Goal: Information Seeking & Learning: Learn about a topic

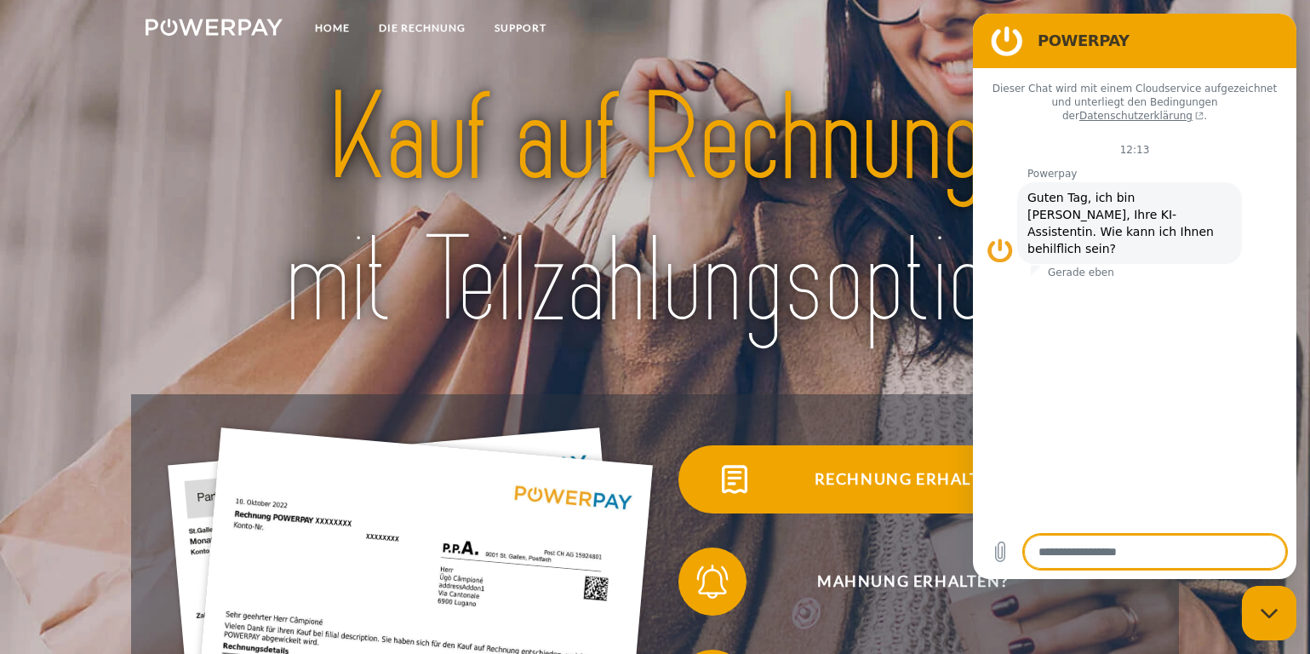
scroll to position [85, 0]
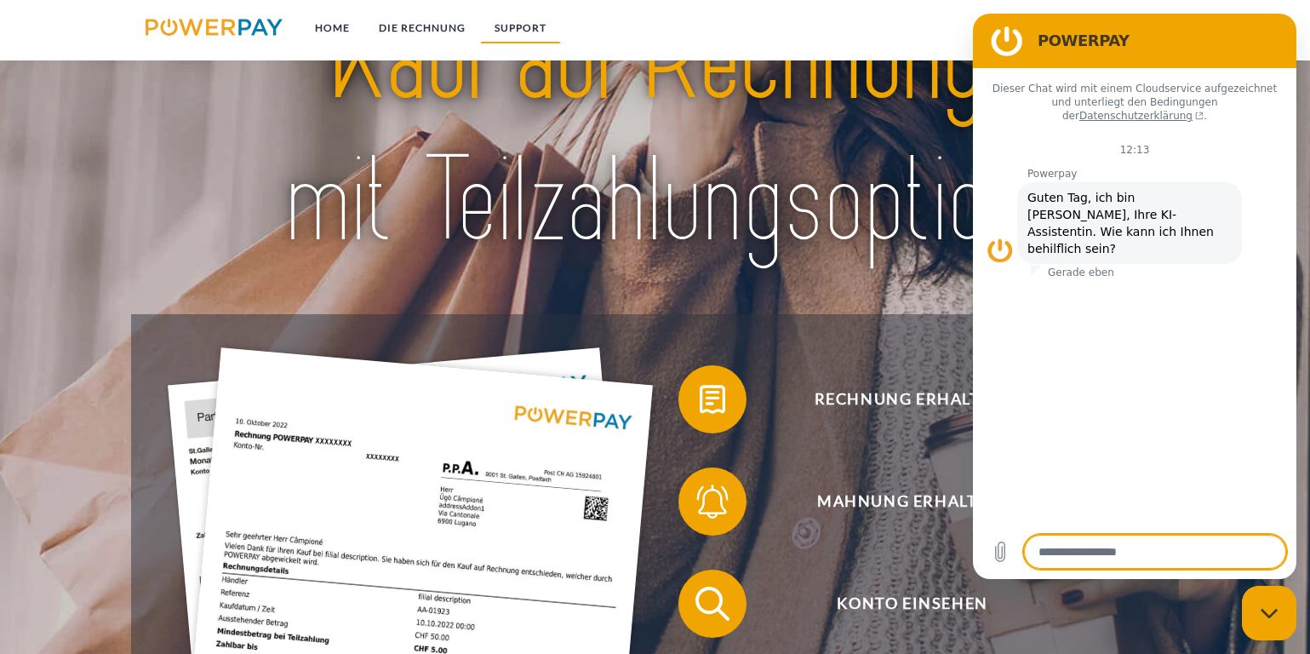
click at [527, 26] on link "SUPPORT" at bounding box center [520, 28] width 81 height 31
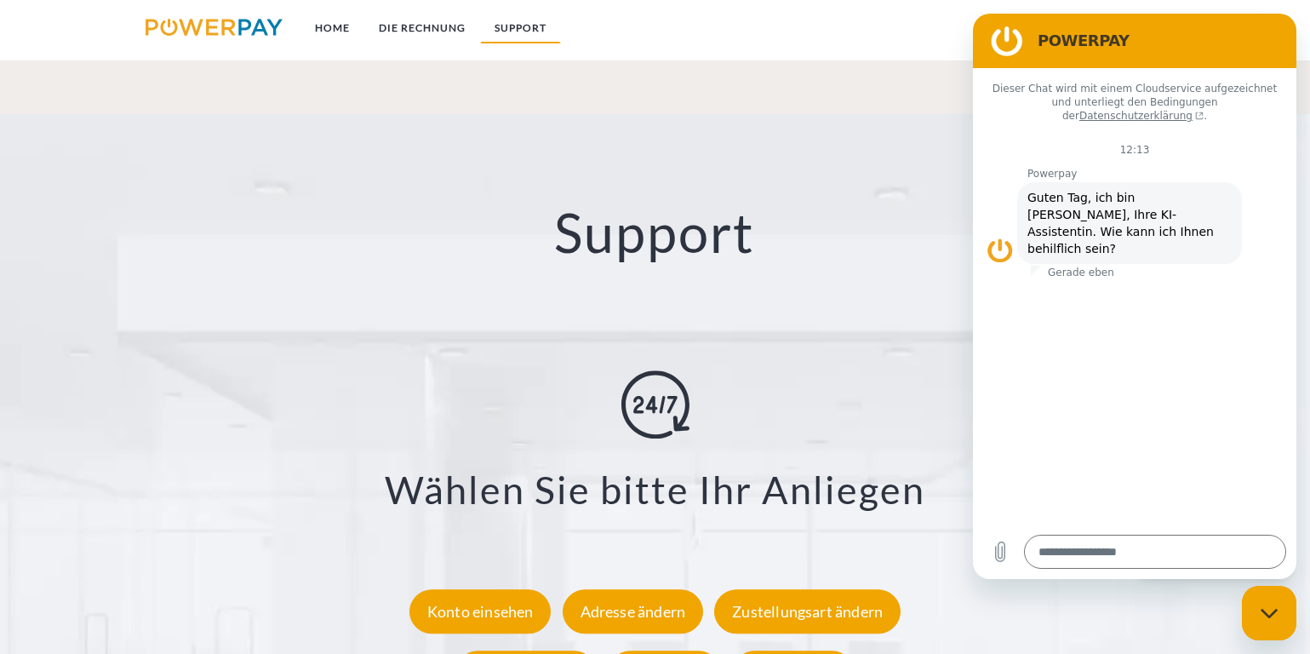
scroll to position [2955, 0]
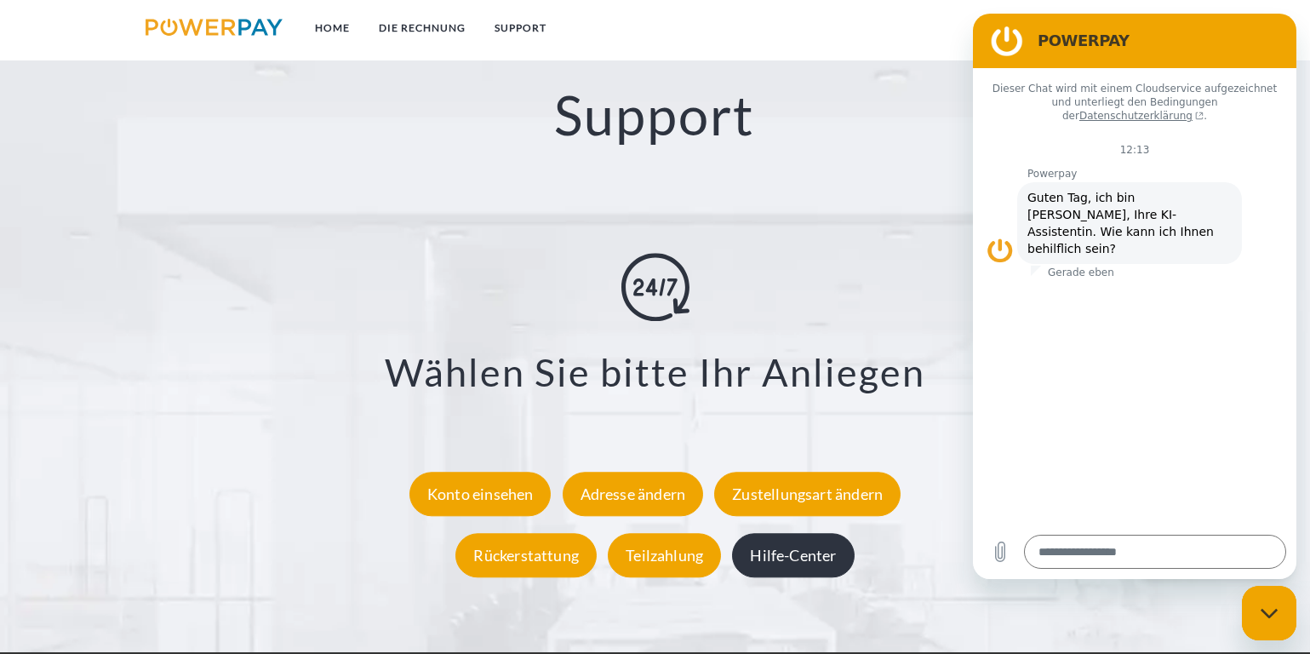
click at [802, 558] on div "Hilfe-Center" at bounding box center [793, 556] width 122 height 44
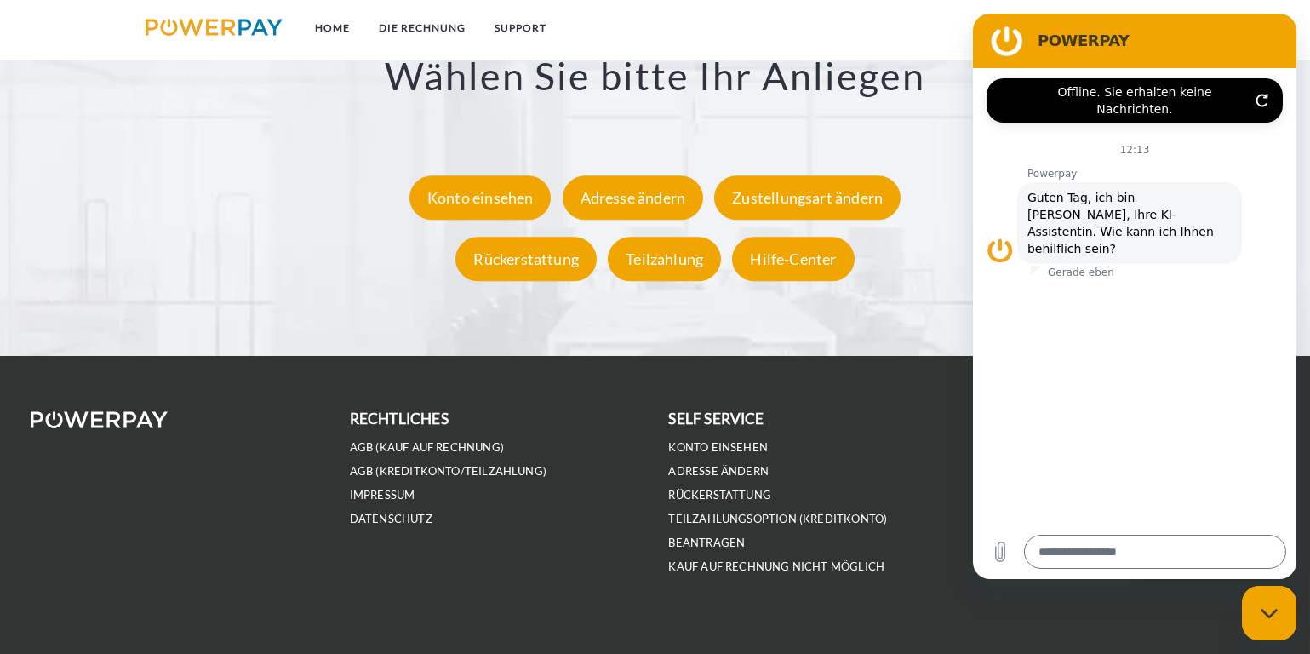
scroll to position [3266, 0]
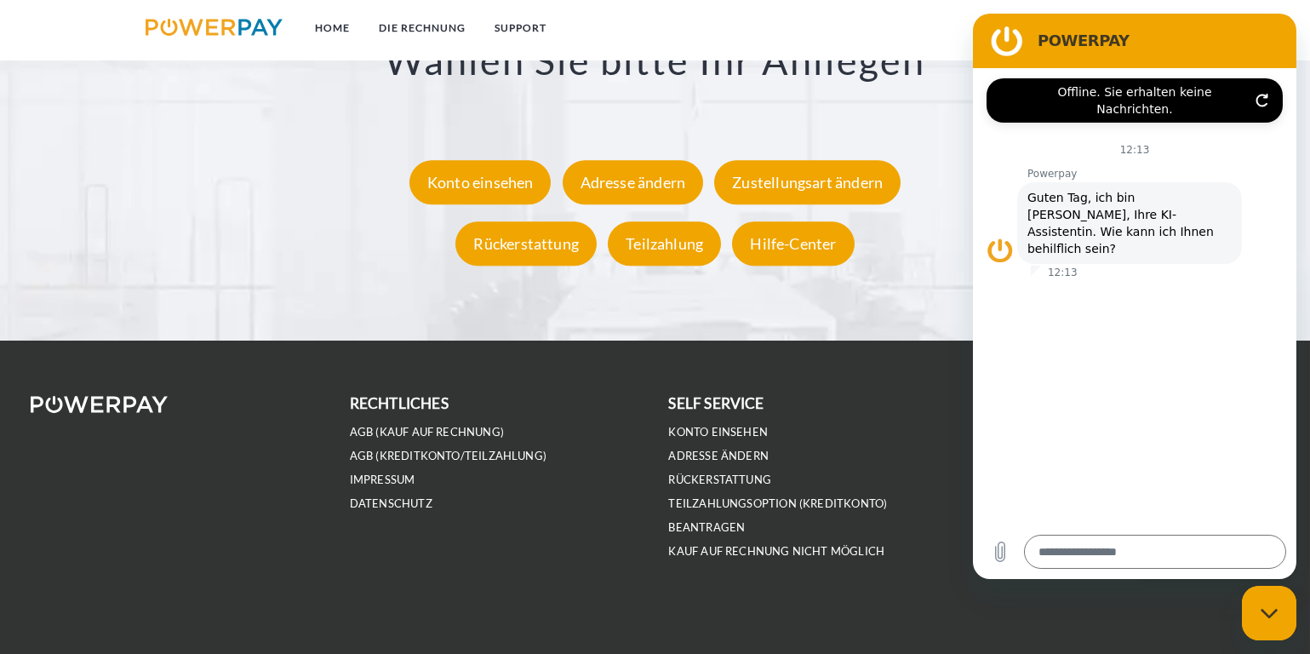
click at [1270, 617] on div "Messaging-Fenster schließen" at bounding box center [1268, 612] width 51 height 51
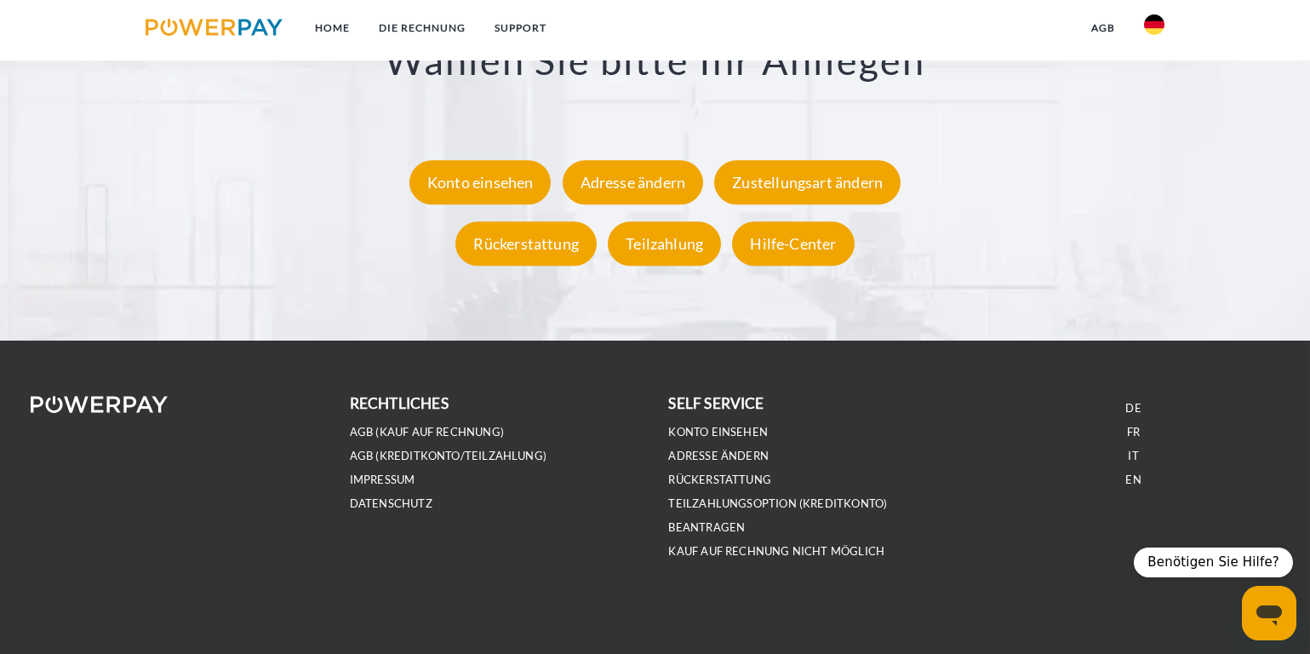
click at [1270, 617] on button "Messaging-Fenster öffnen" at bounding box center [1268, 612] width 54 height 54
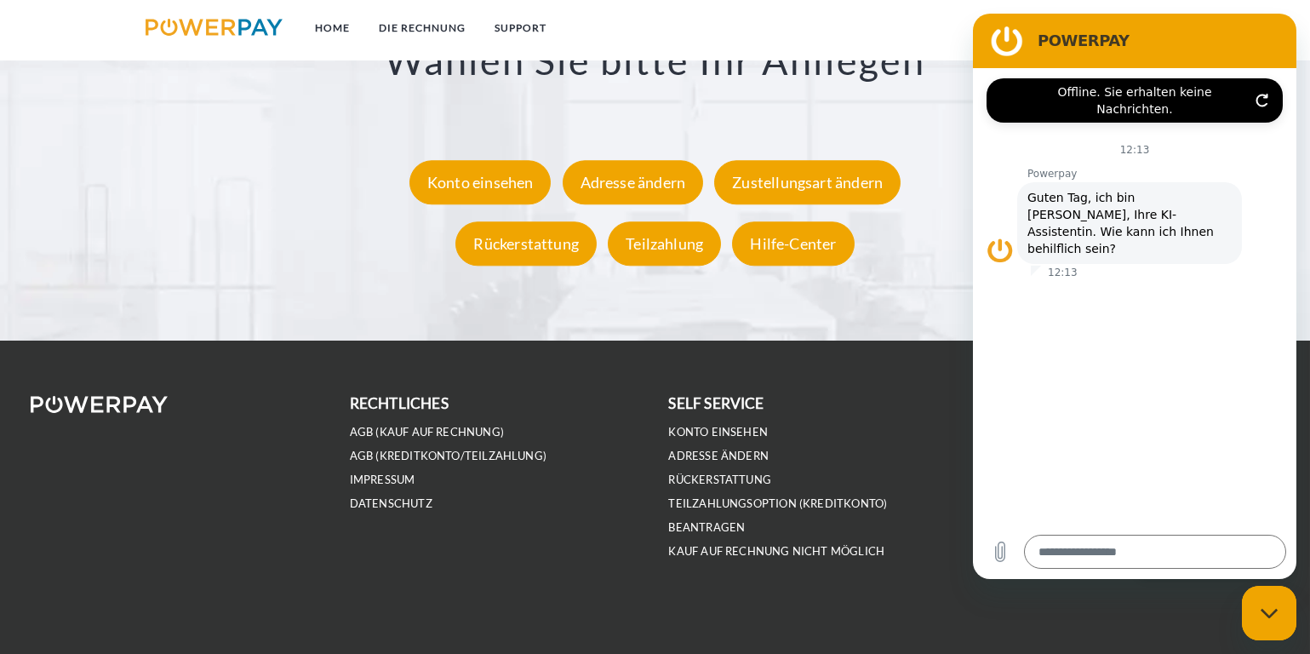
click at [1269, 618] on div "Messaging-Fenster schließen" at bounding box center [1268, 612] width 51 height 51
type textarea "*"
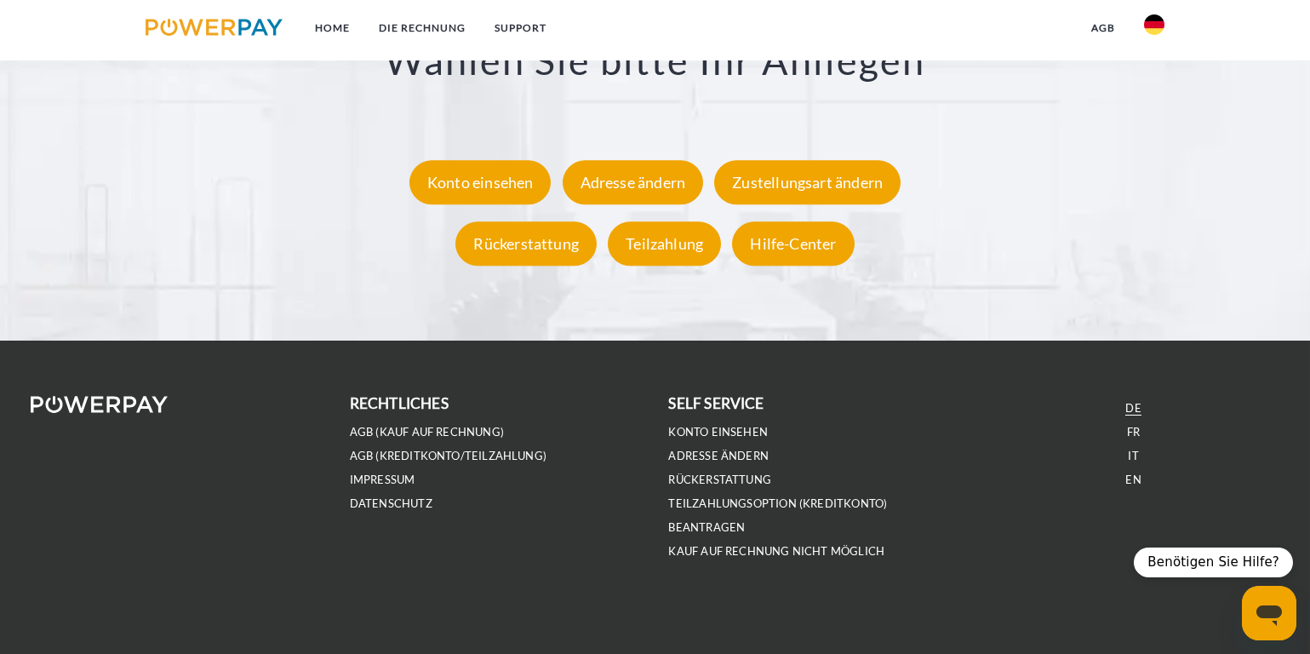
click at [1131, 405] on link "DE" at bounding box center [1132, 408] width 15 height 14
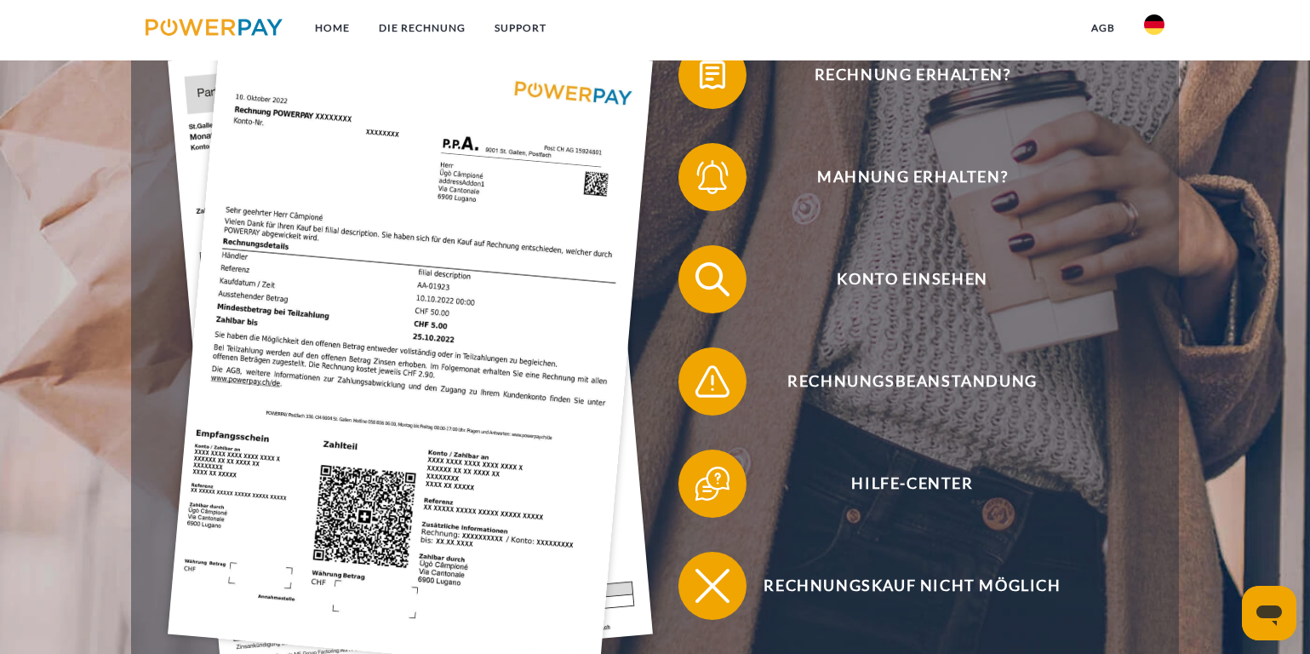
scroll to position [426, 0]
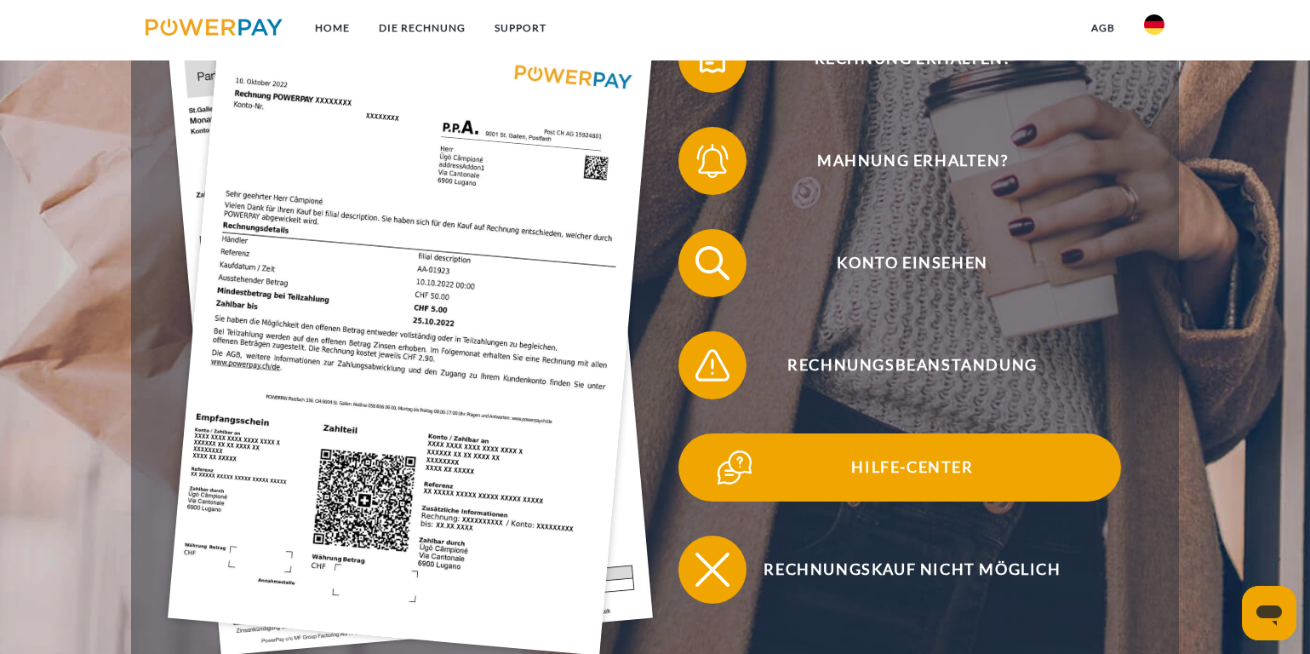
click at [925, 470] on span "Hilfe-Center" at bounding box center [912, 467] width 417 height 68
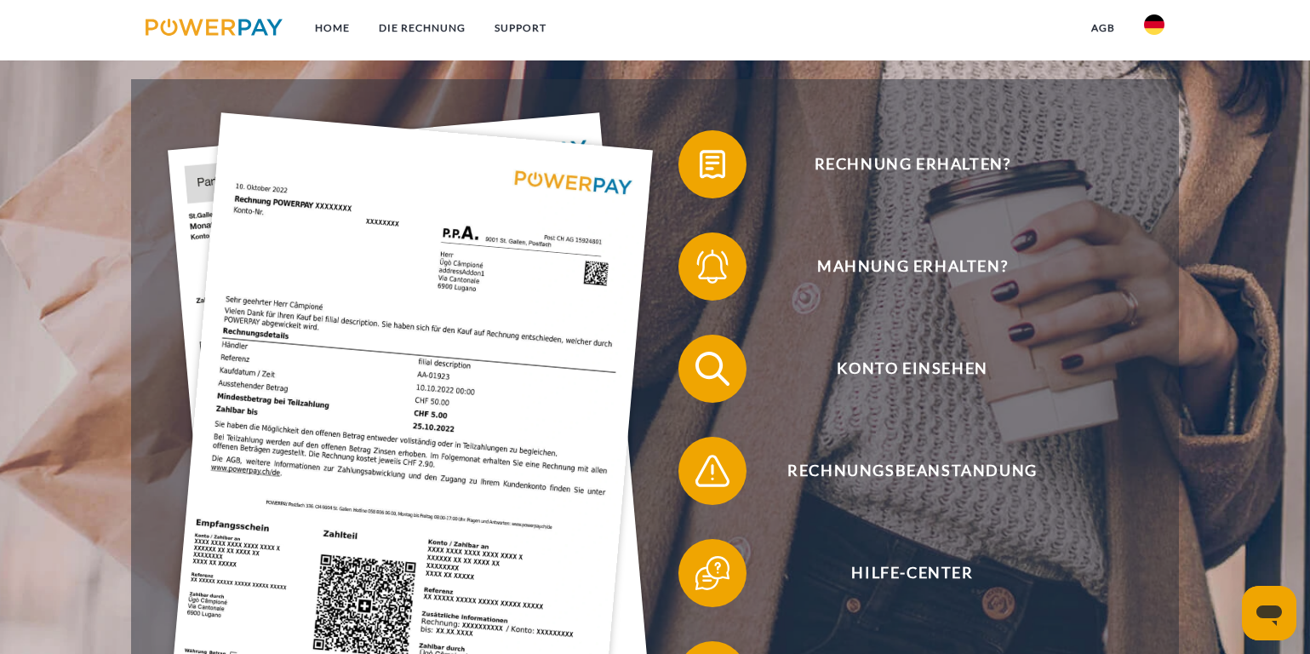
scroll to position [85, 0]
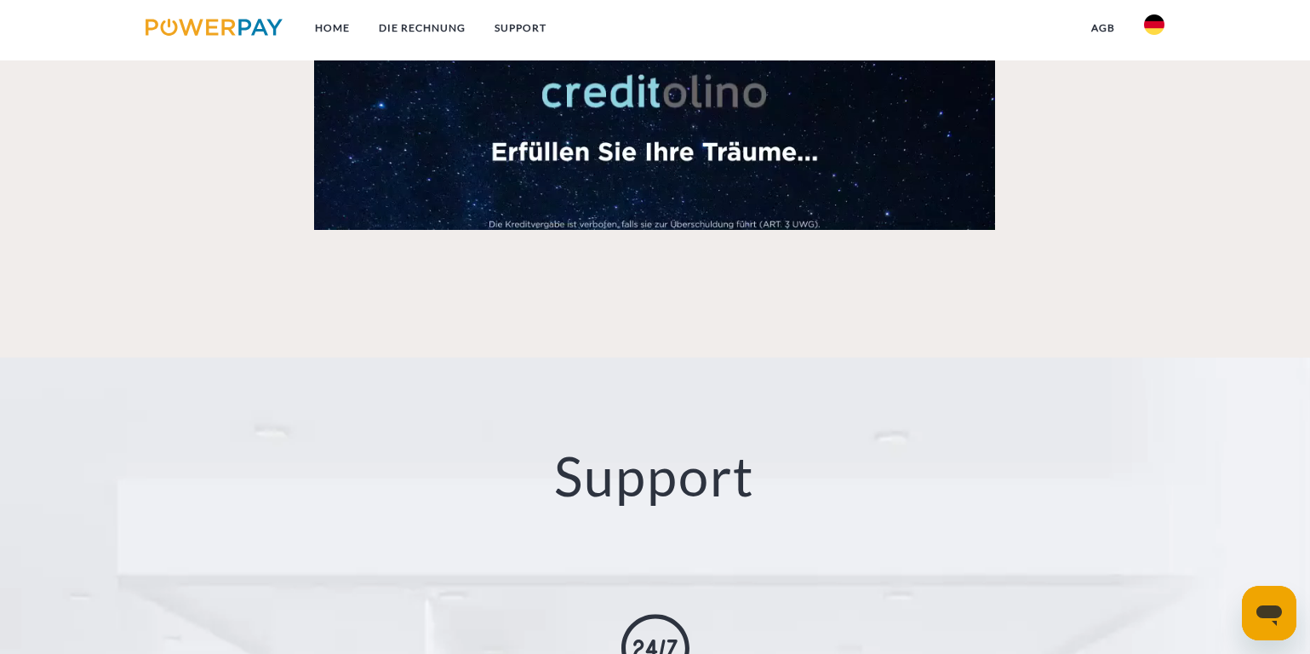
scroll to position [2585, 0]
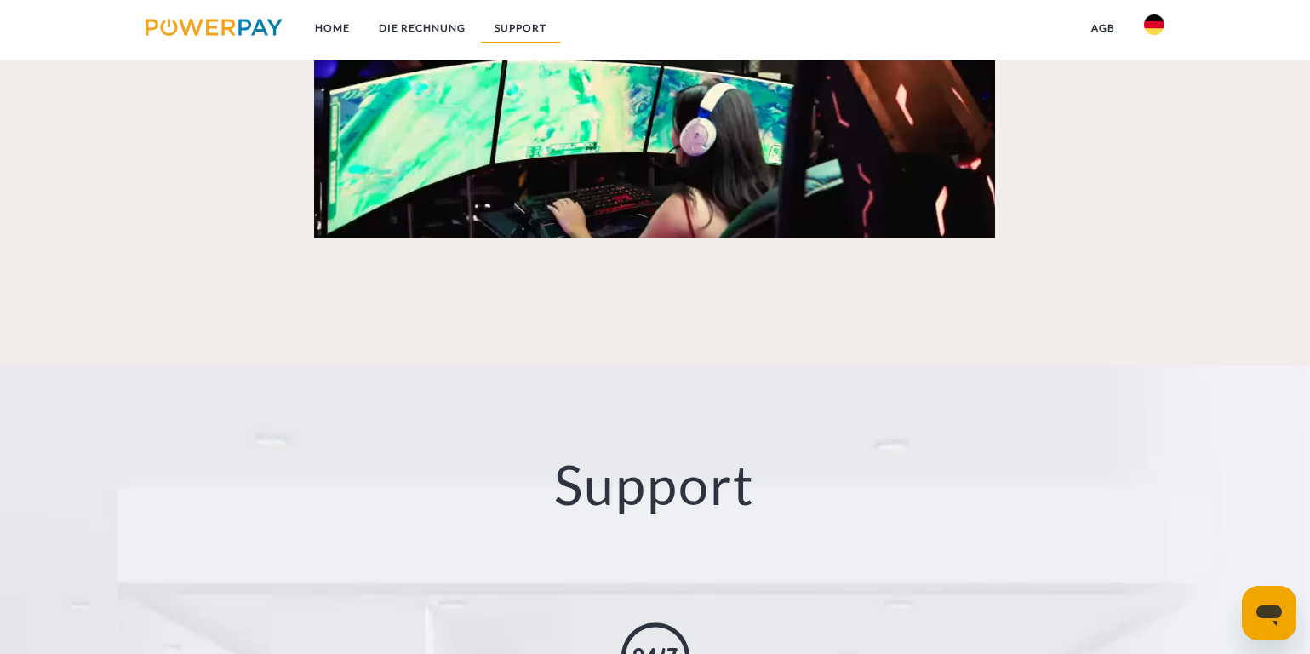
click at [512, 22] on link "SUPPORT" at bounding box center [520, 28] width 81 height 31
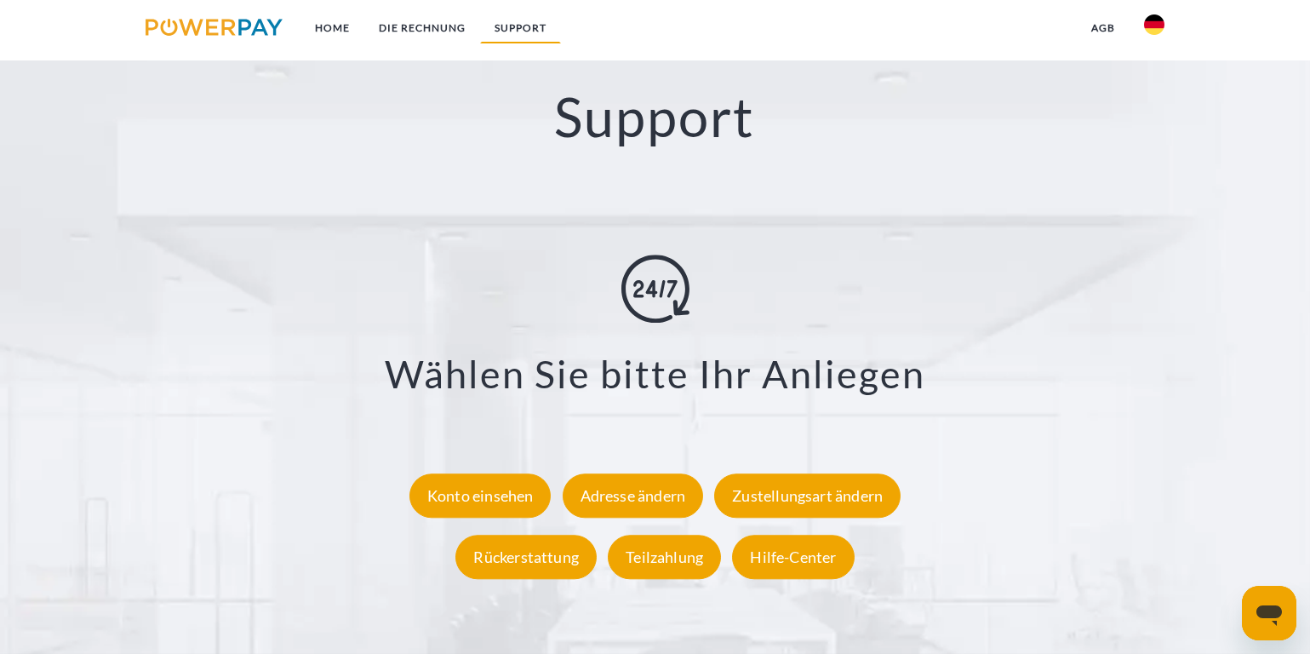
scroll to position [2955, 0]
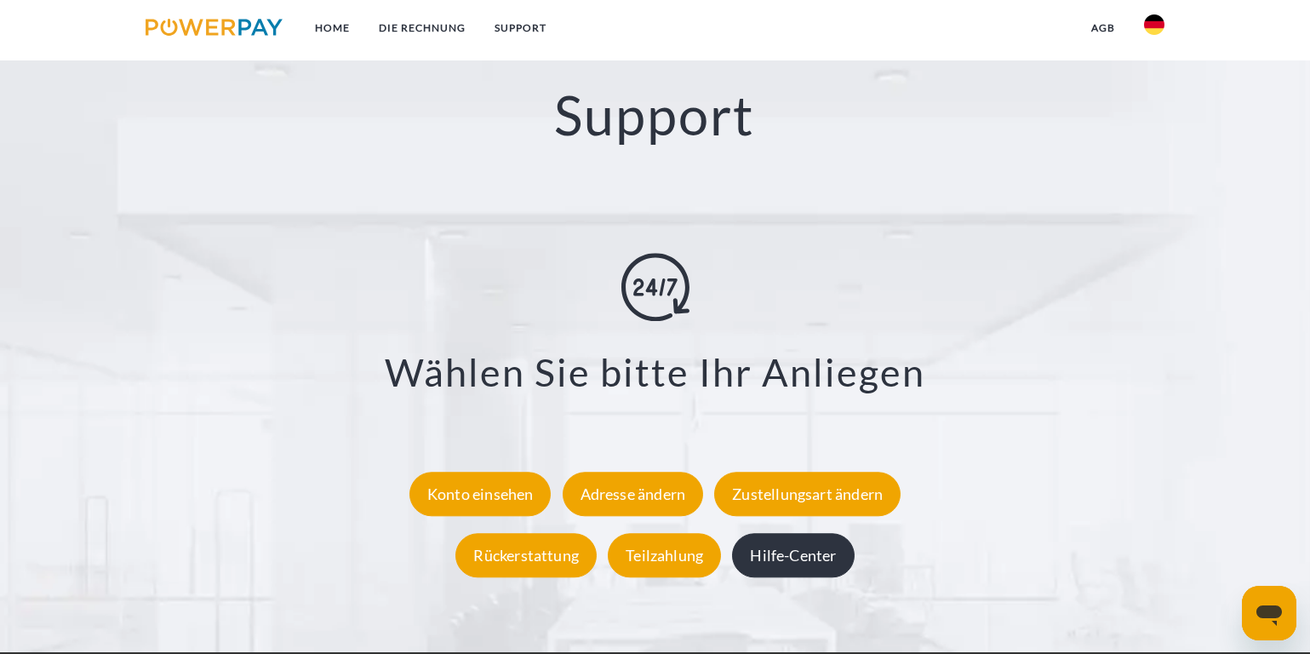
click at [787, 558] on div "Hilfe-Center" at bounding box center [793, 556] width 122 height 44
